Goal: Find specific page/section: Find specific page/section

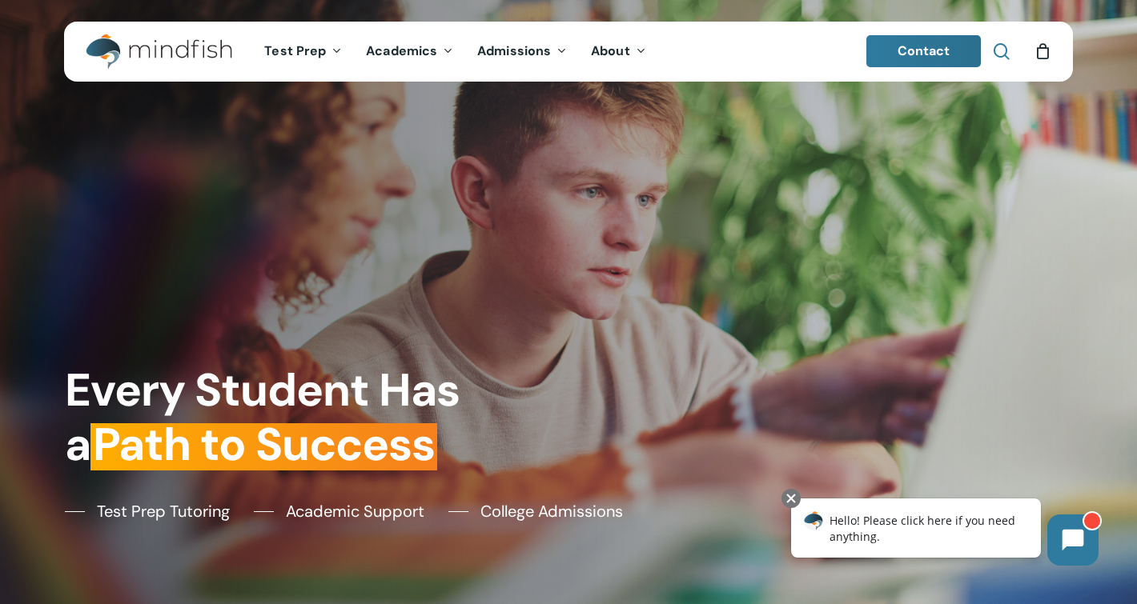
click at [1005, 51] on span "Main Menu" at bounding box center [1002, 51] width 16 height 16
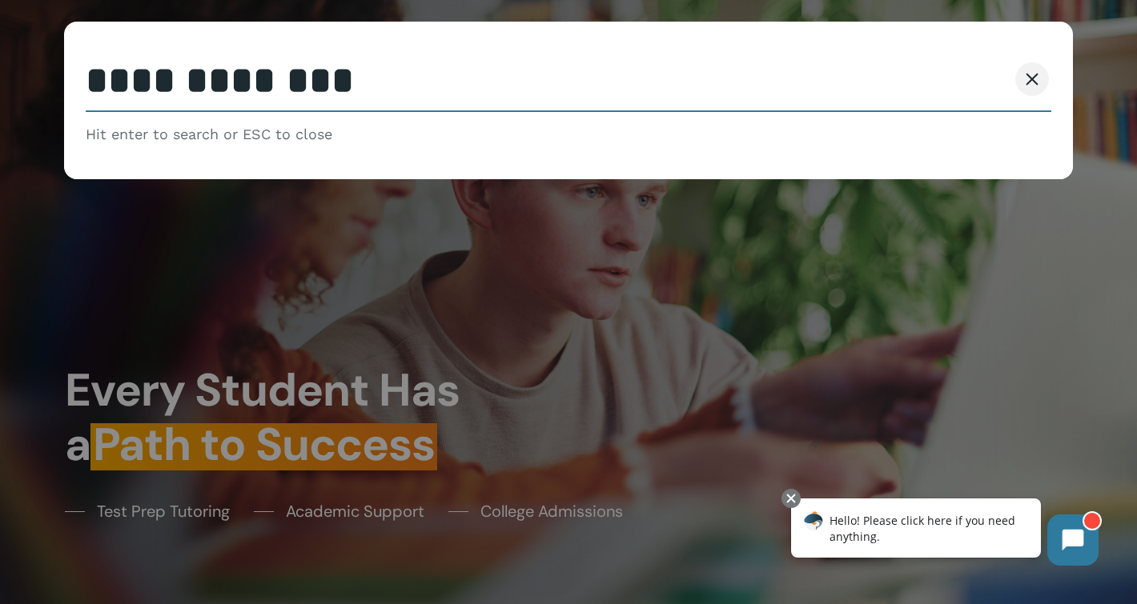
type input "**********"
click at [934, 62] on button "Search" at bounding box center [970, 79] width 73 height 34
click at [1030, 86] on span at bounding box center [1032, 79] width 16 height 16
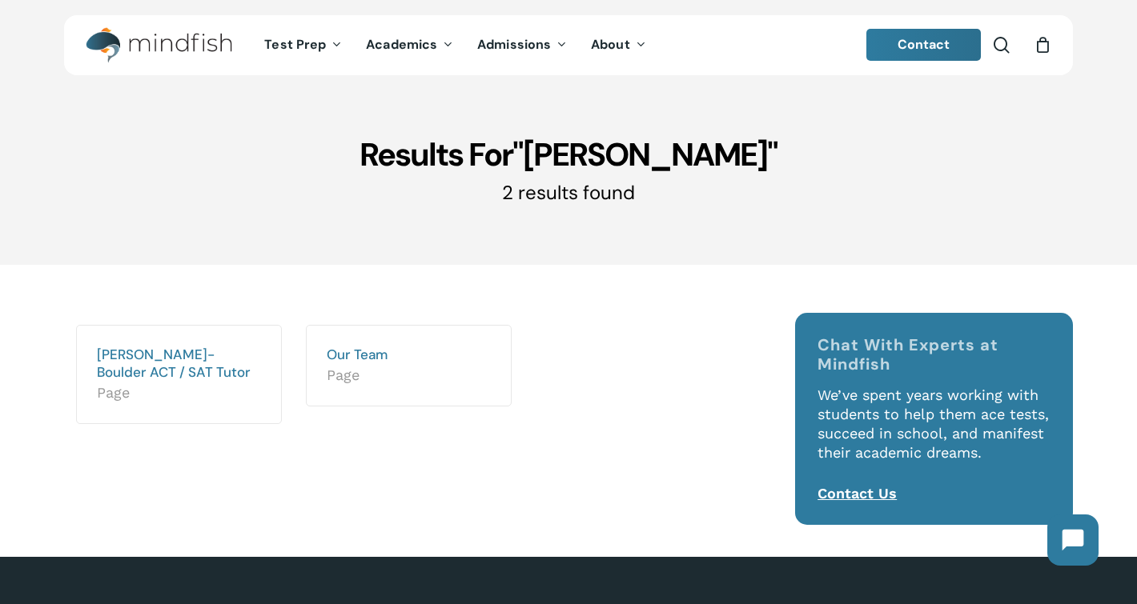
scroll to position [5, 0]
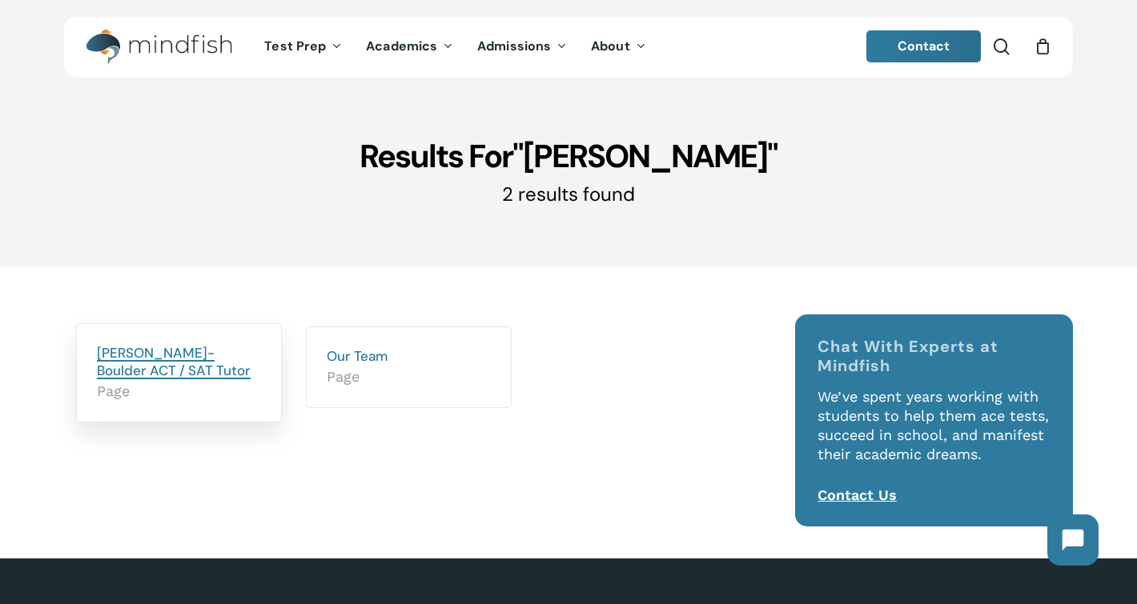
click at [133, 347] on link "[PERSON_NAME]- Boulder ACT / SAT Tutor" at bounding box center [174, 361] width 154 height 35
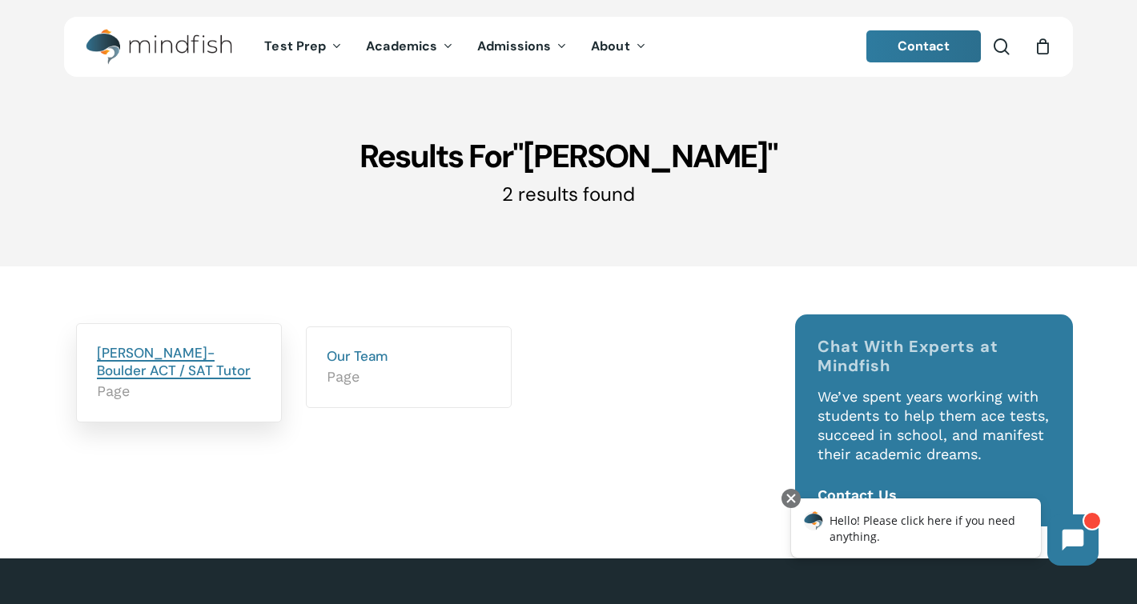
click at [135, 368] on link "[PERSON_NAME]- Boulder ACT / SAT Tutor" at bounding box center [174, 361] width 154 height 35
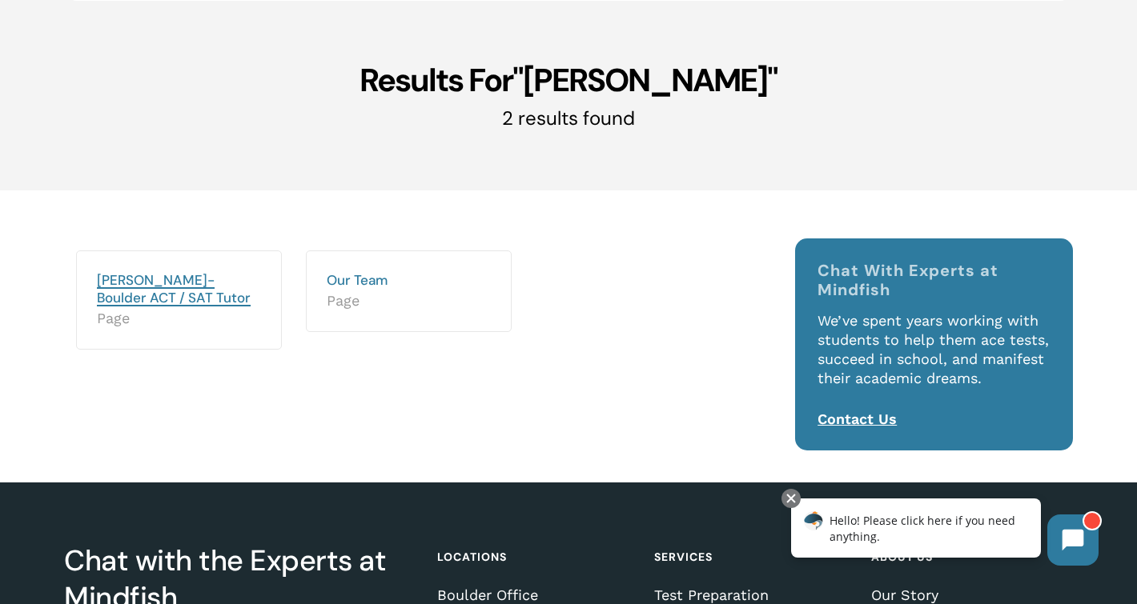
scroll to position [80, 0]
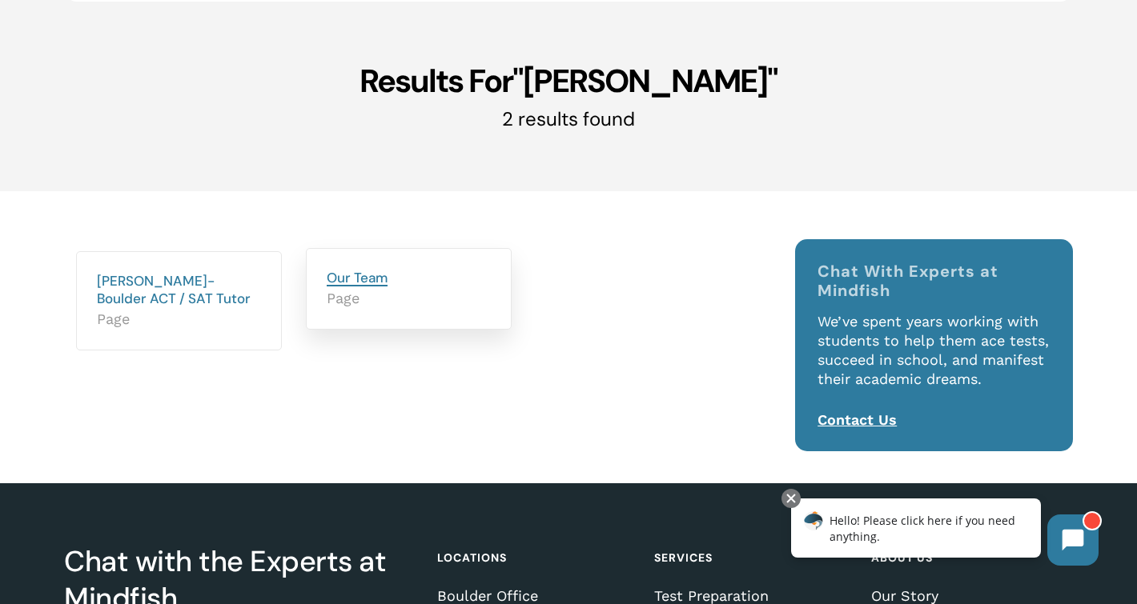
click at [375, 278] on link "Our Team" at bounding box center [357, 278] width 61 height 18
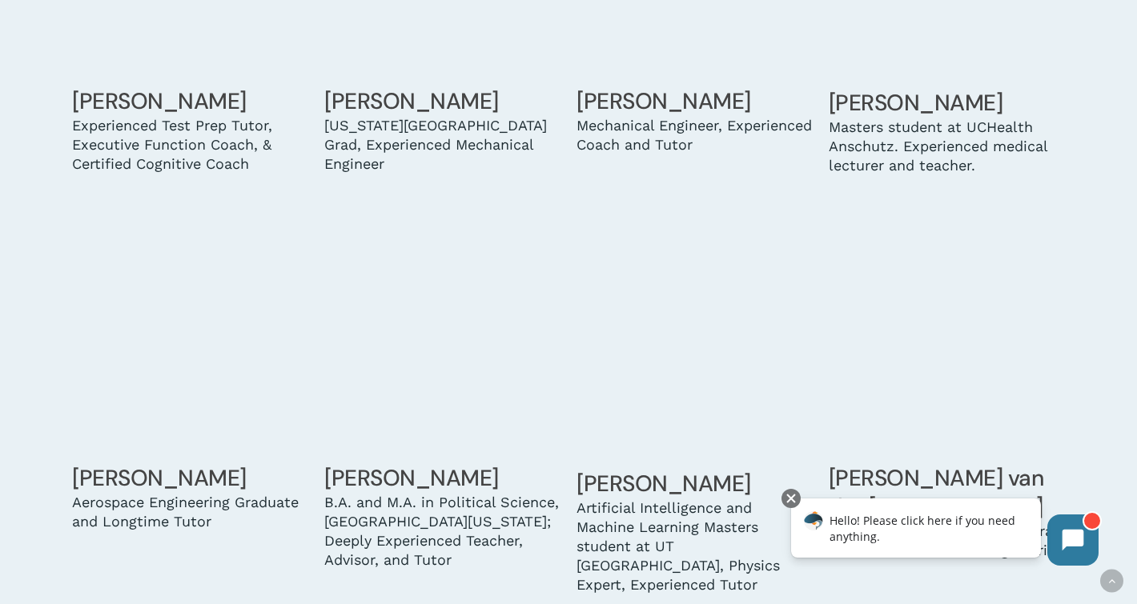
scroll to position [4129, 0]
